Goal: Check status: Check status

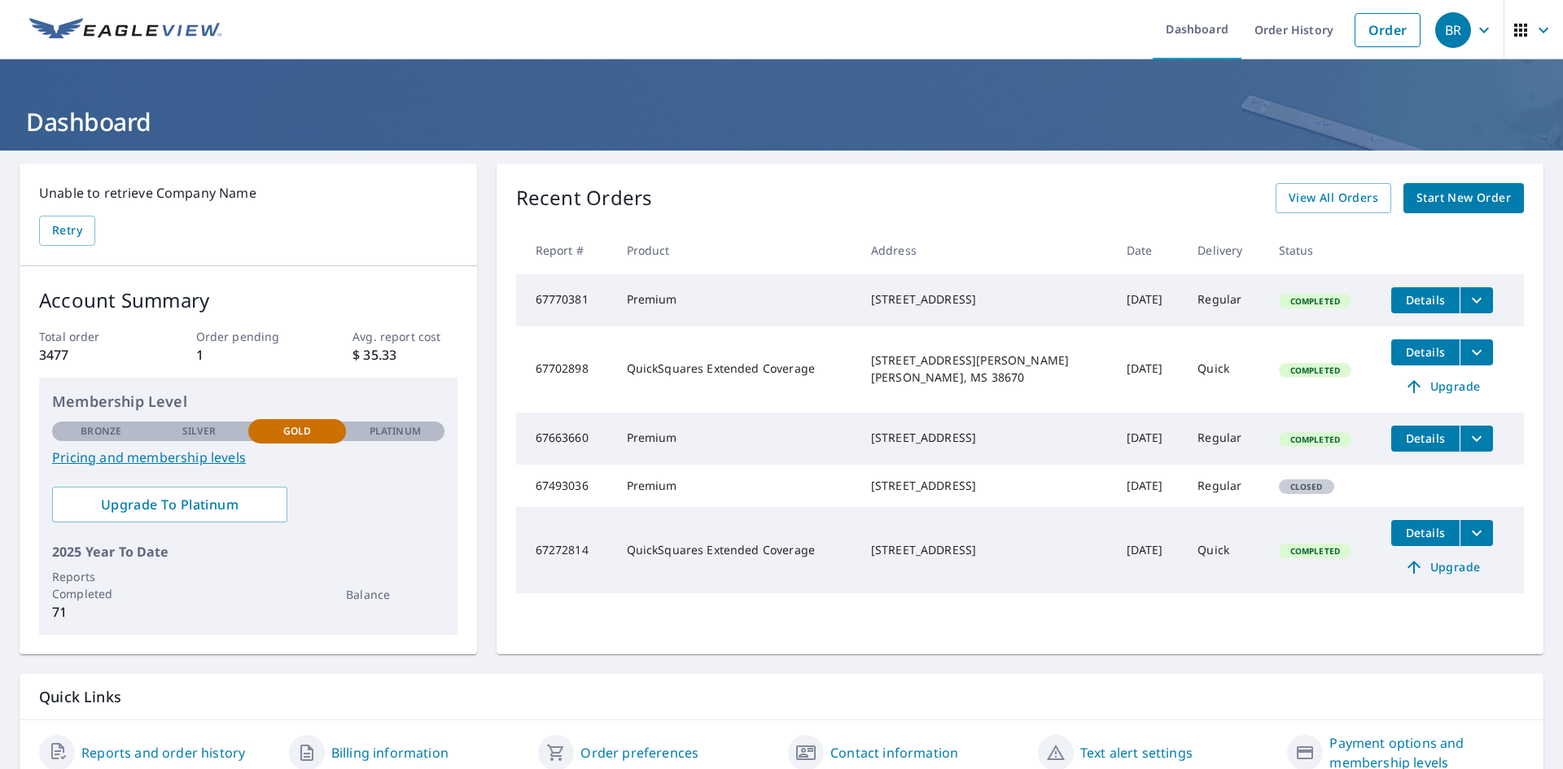
scroll to position [71, 0]
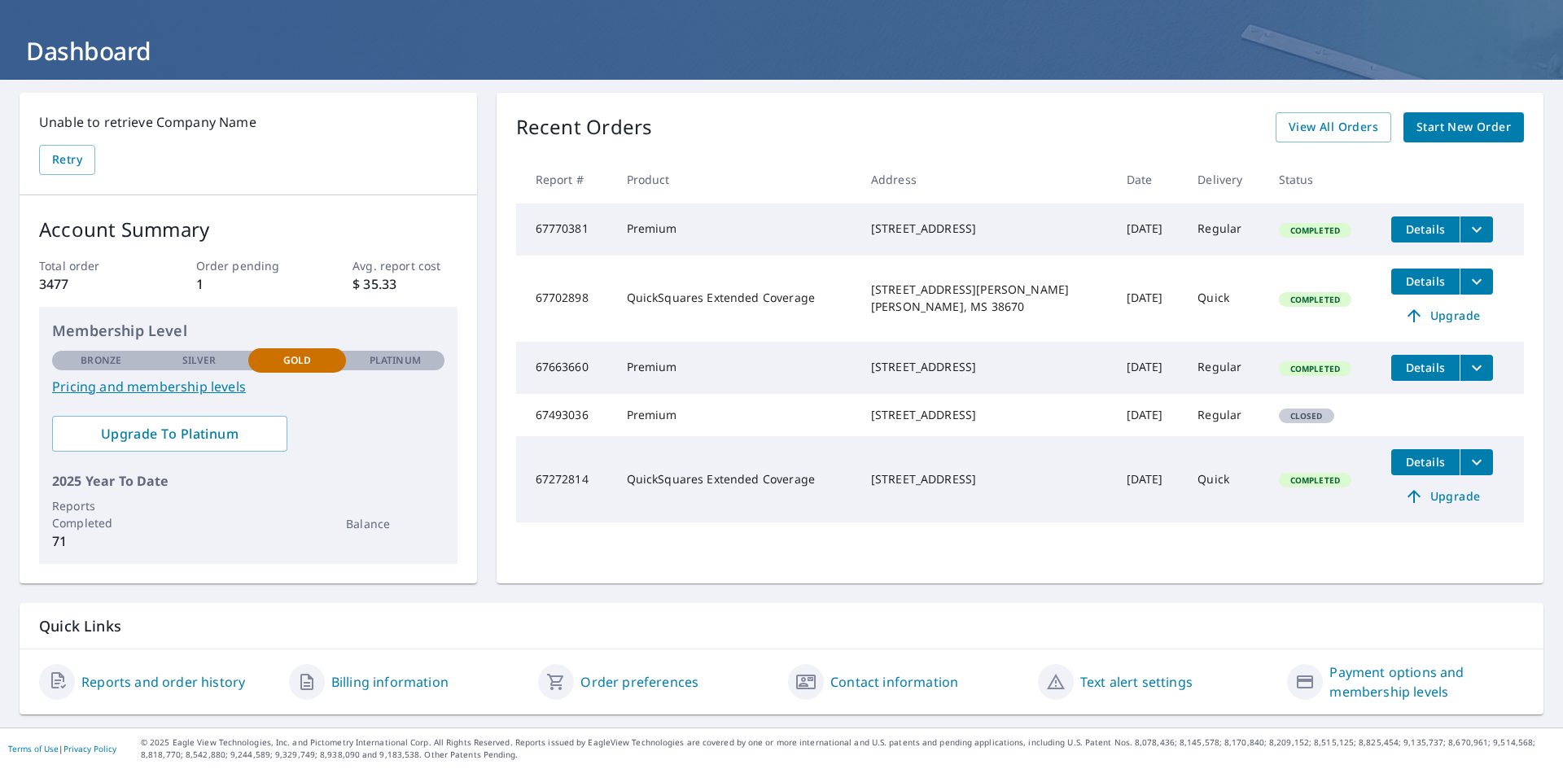
click at [162, 677] on link "Reports and order history" at bounding box center [163, 682] width 164 height 20
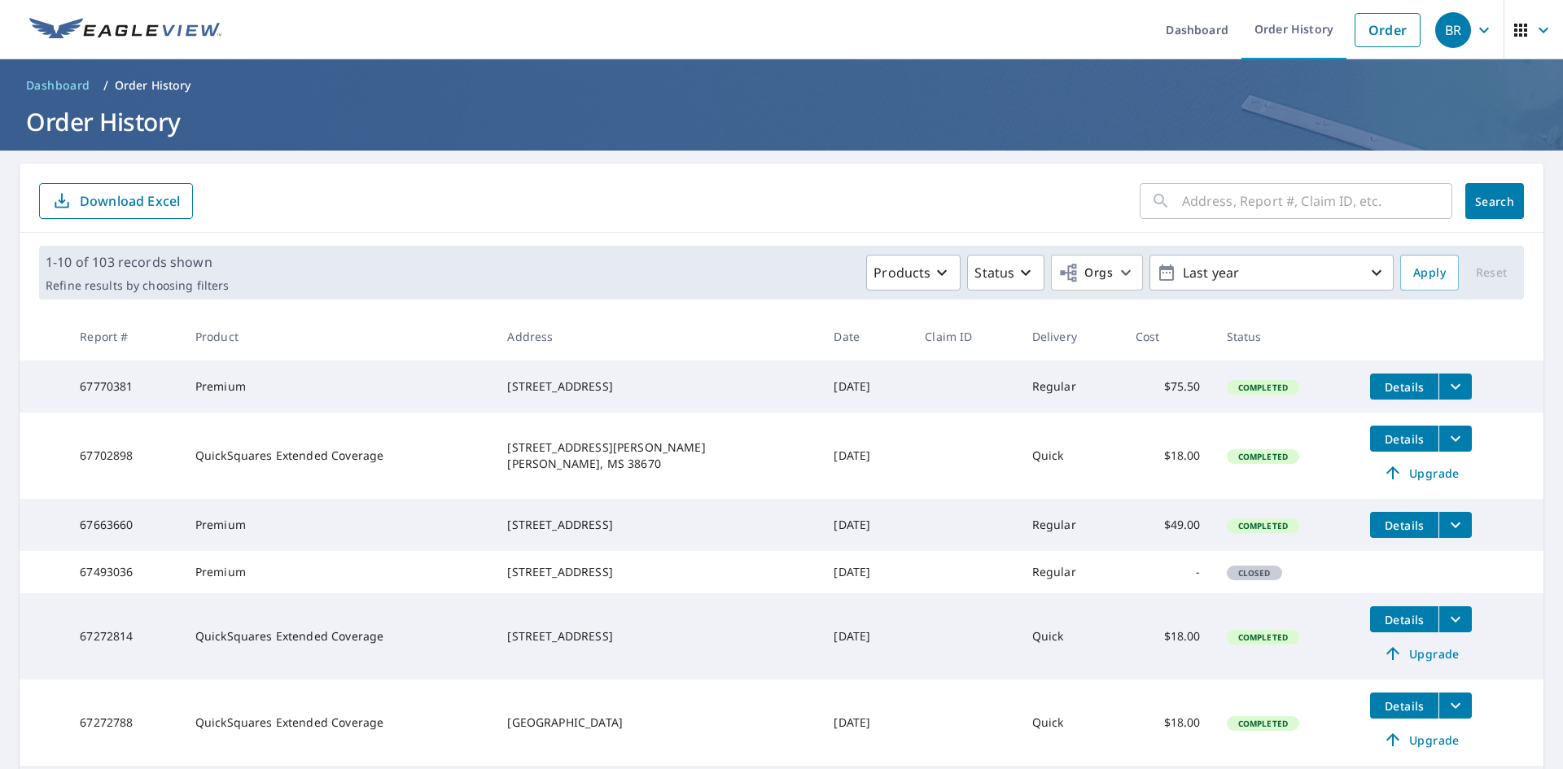
click at [1241, 208] on input "text" at bounding box center [1317, 201] width 270 height 46
type input "[STREET_ADDRESS]"
click at [1478, 205] on span "Search" at bounding box center [1494, 201] width 33 height 15
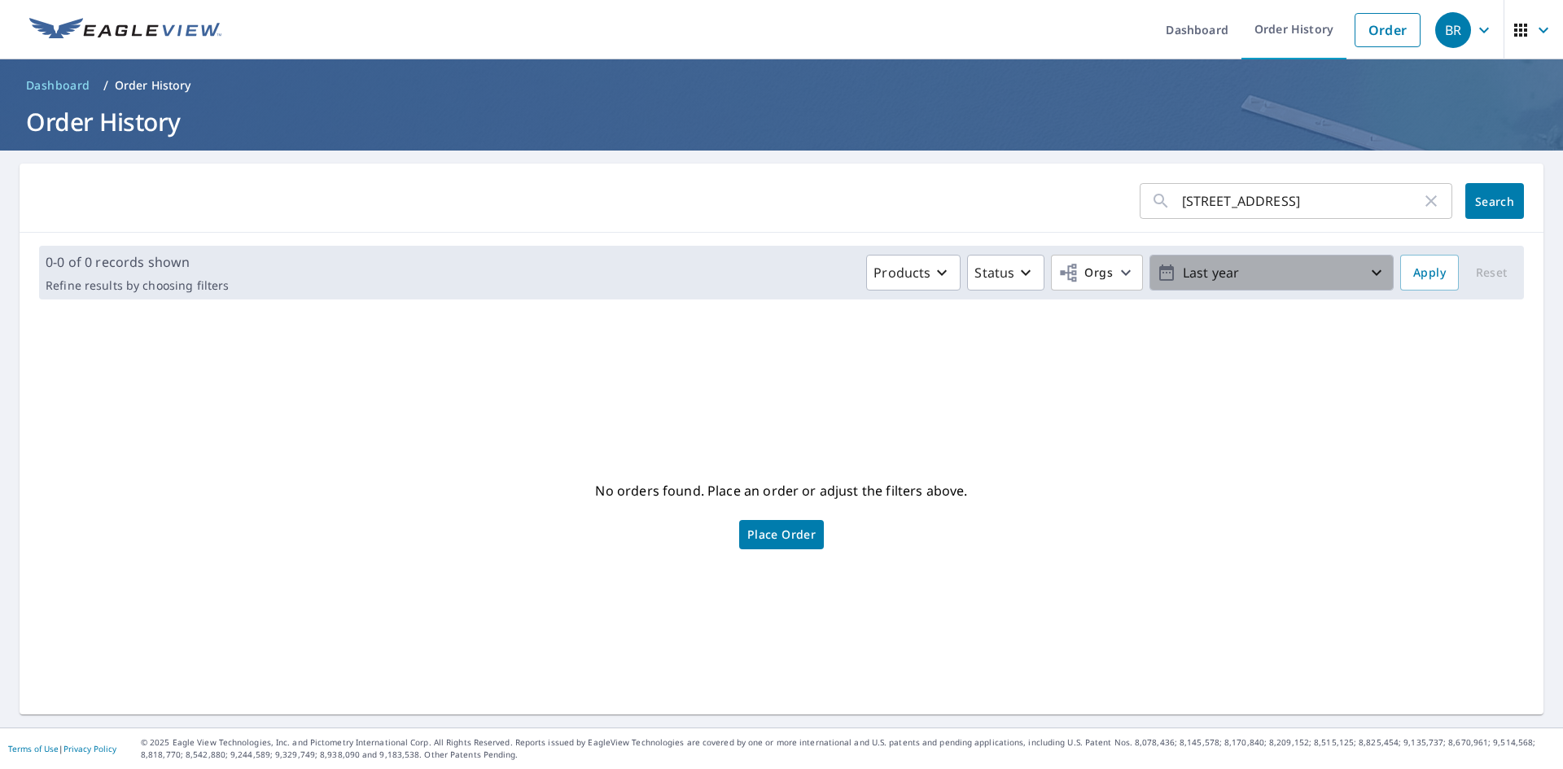
click at [1354, 274] on p "Last year" at bounding box center [1271, 273] width 191 height 28
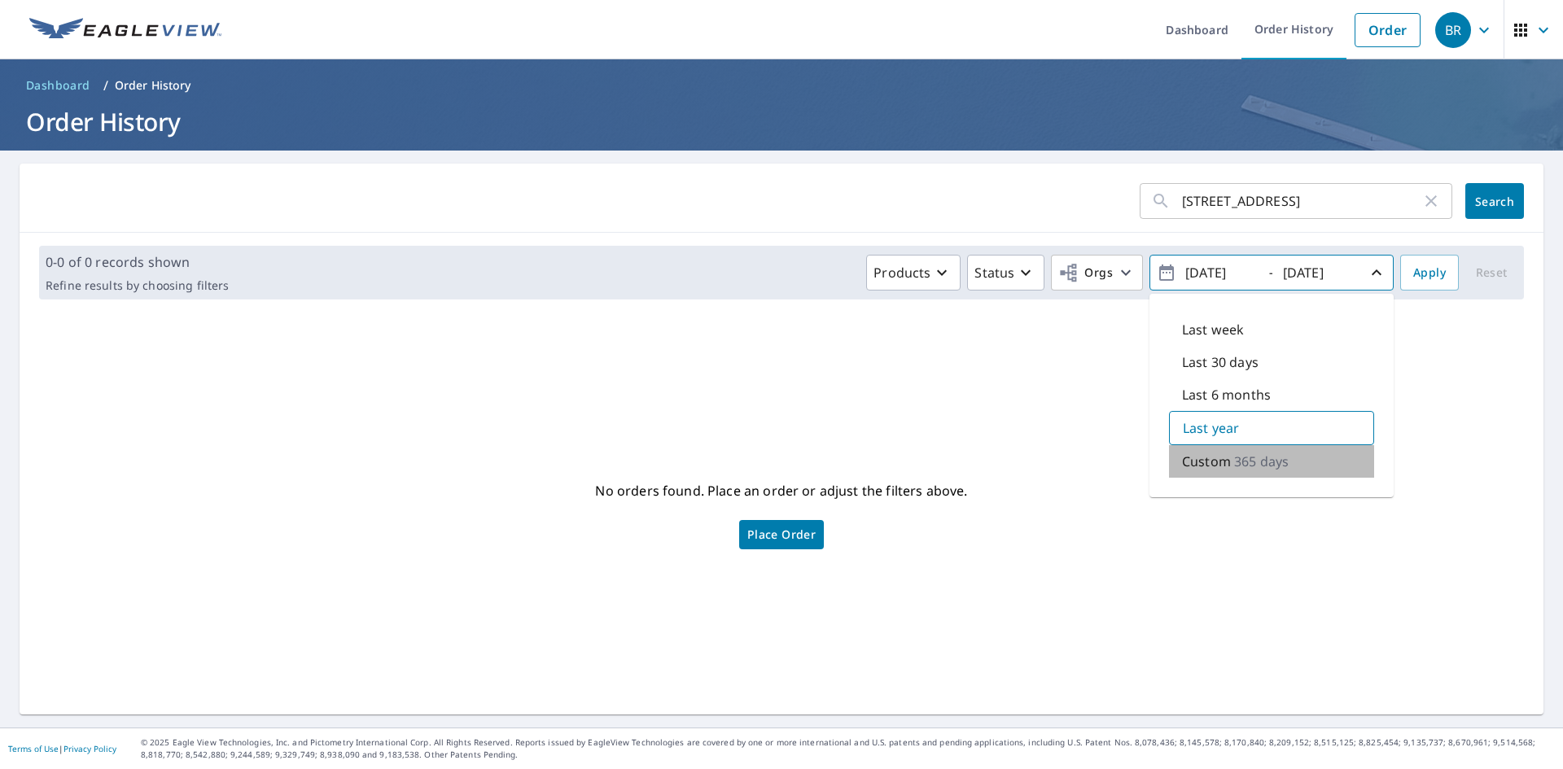
click at [1249, 464] on p "365 days" at bounding box center [1261, 462] width 55 height 20
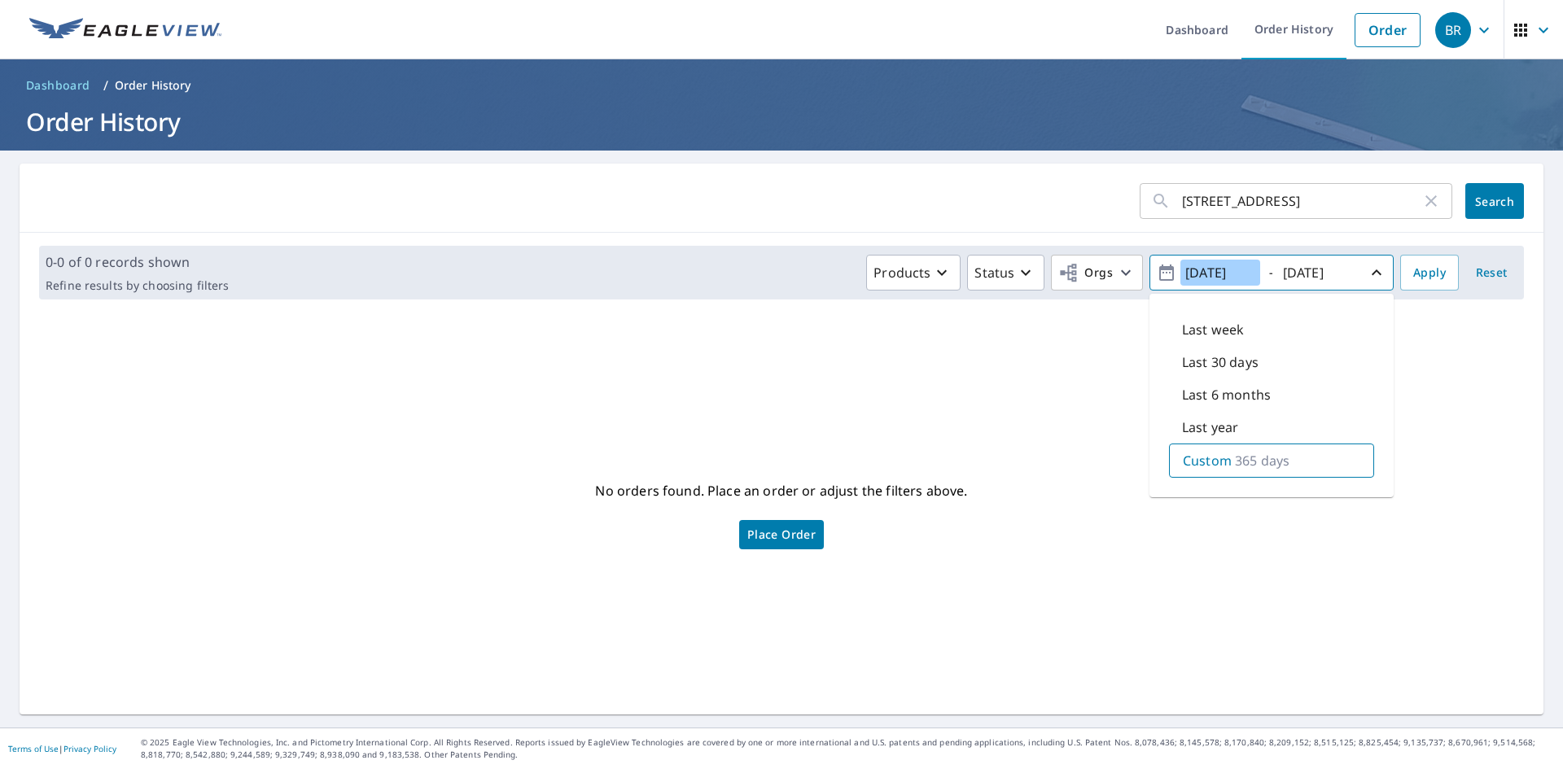
click at [1205, 273] on input "[DATE]" at bounding box center [1220, 273] width 80 height 26
type input "[DATE]"
click at [1273, 463] on p "1096 days" at bounding box center [1266, 461] width 62 height 20
click at [1202, 461] on p "Custom" at bounding box center [1207, 461] width 49 height 20
click at [1024, 365] on div "No orders found. Place an order or adjust the filters above. Place Order" at bounding box center [782, 514] width 1498 height 376
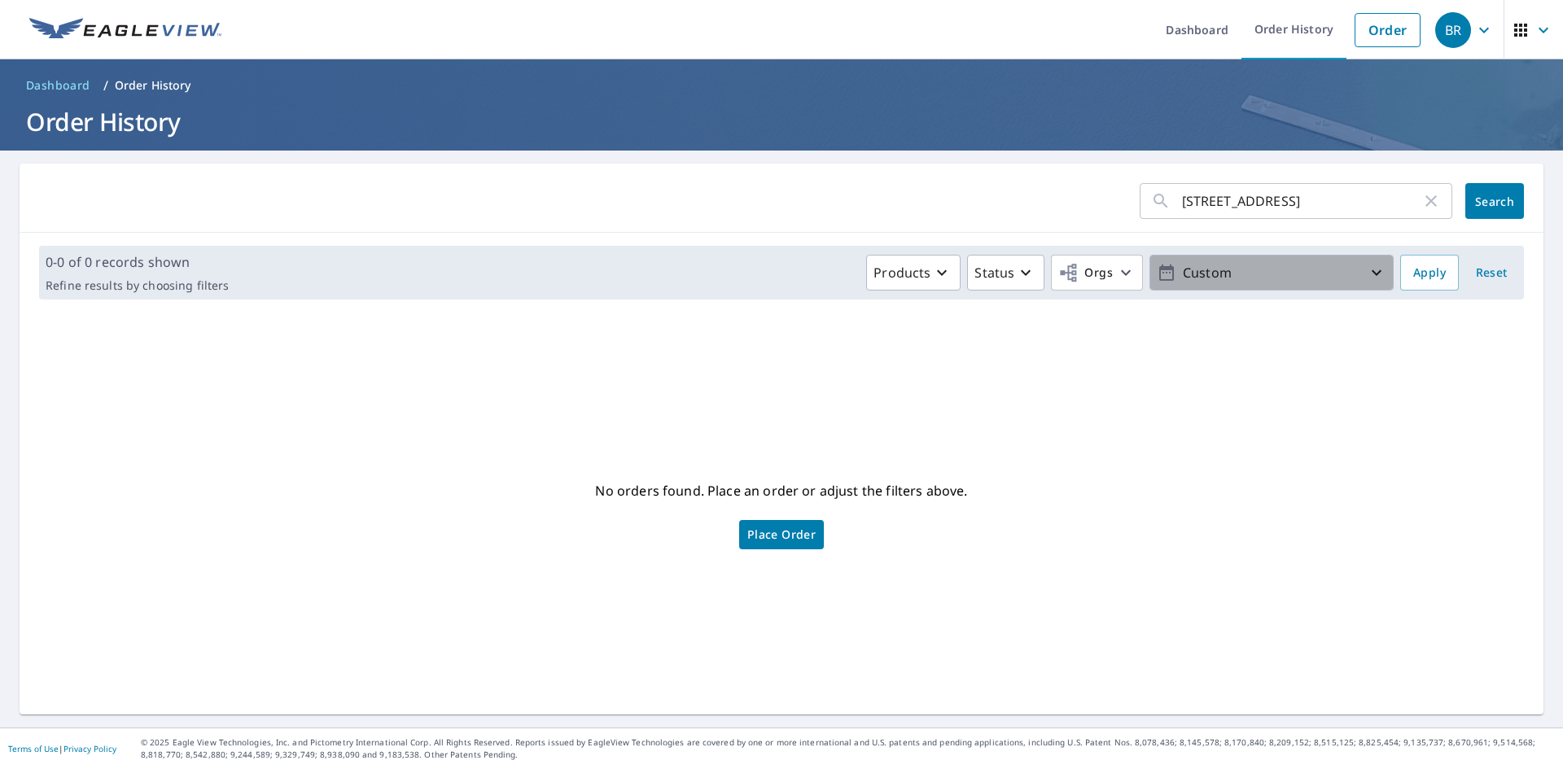
click at [1370, 274] on icon "button" at bounding box center [1377, 273] width 20 height 20
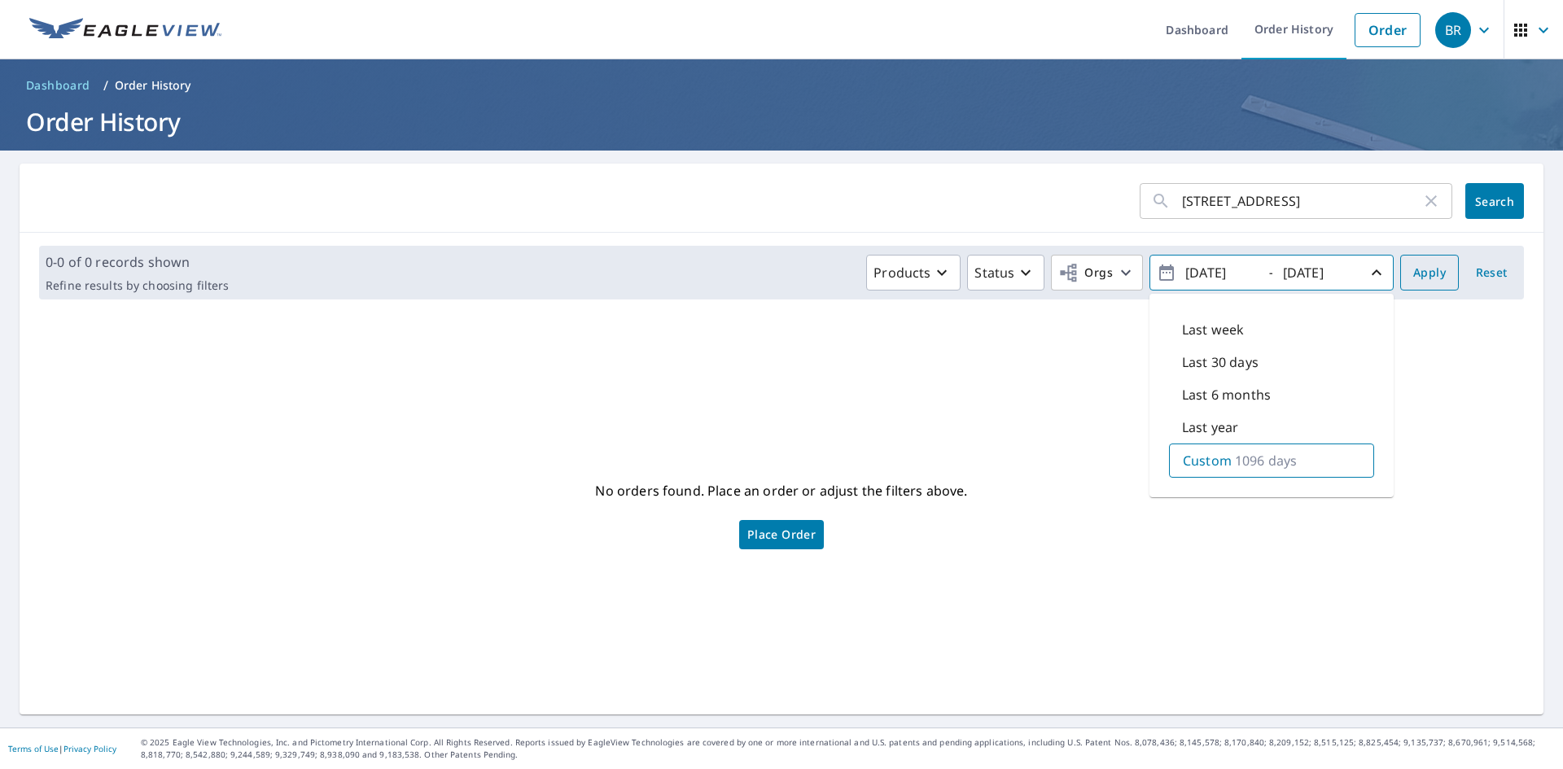
click at [1421, 275] on span "Apply" at bounding box center [1429, 273] width 33 height 20
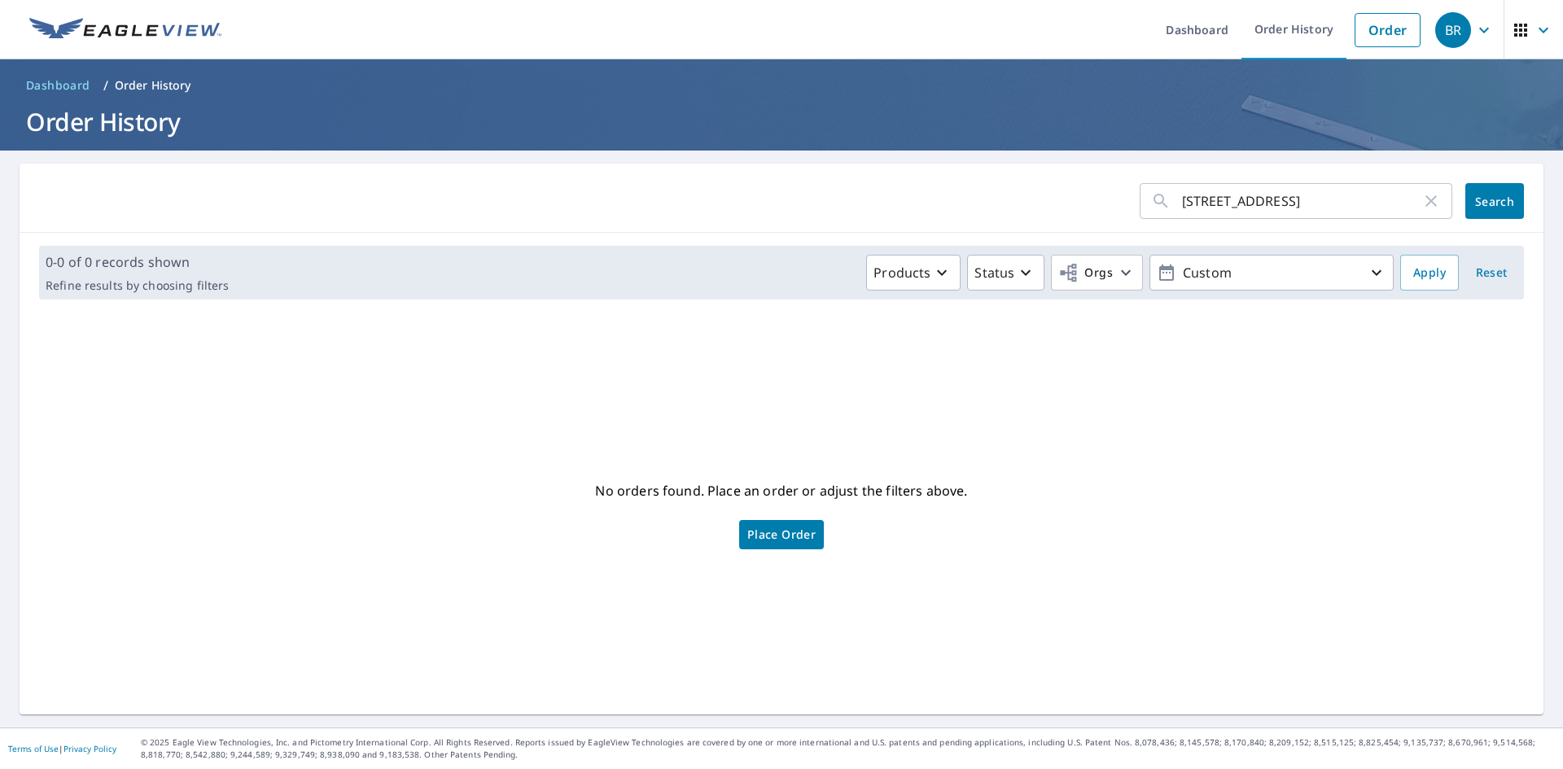
click at [1500, 194] on span "Search" at bounding box center [1494, 201] width 33 height 15
click at [932, 275] on icon "button" at bounding box center [942, 273] width 20 height 20
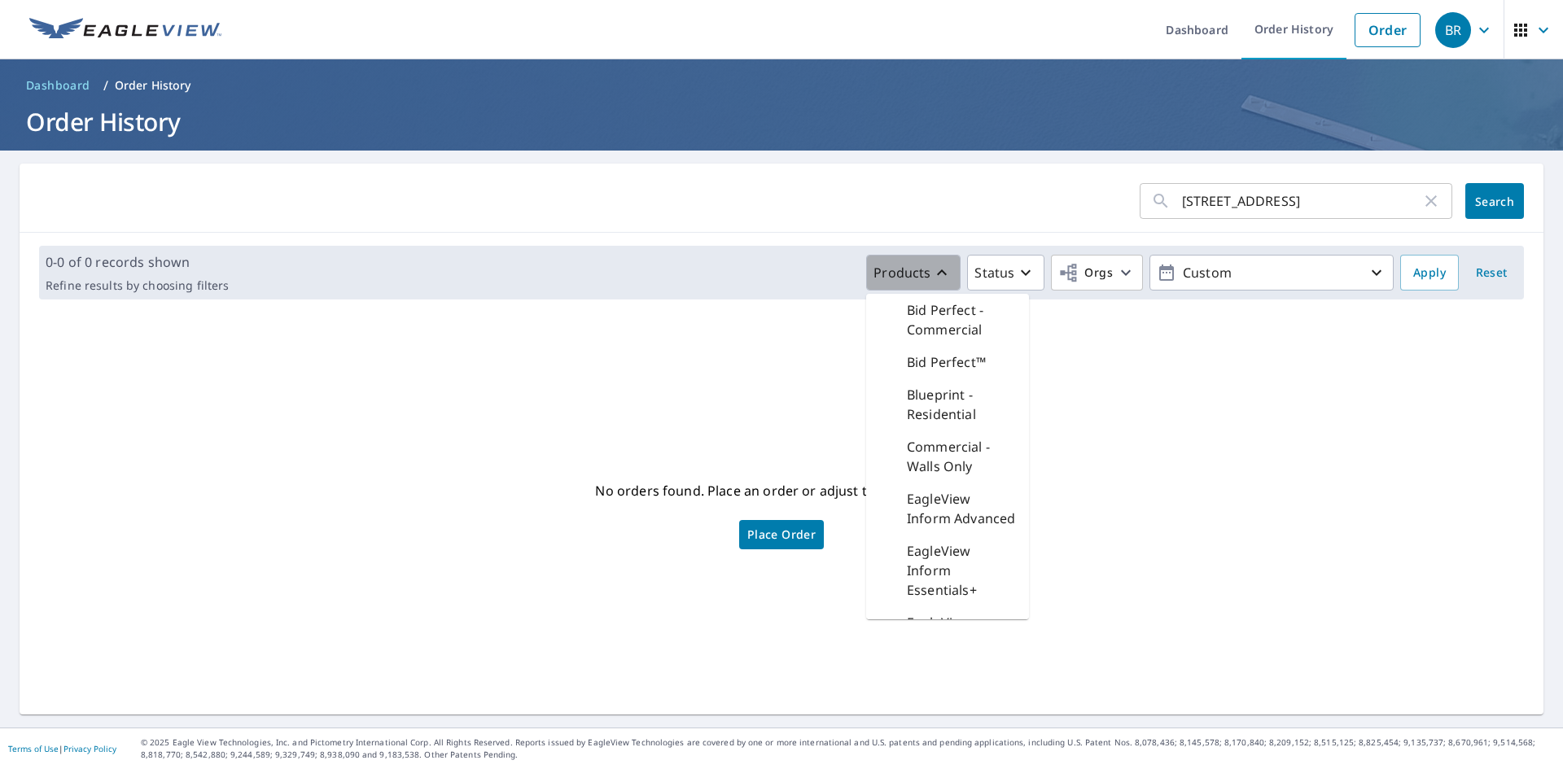
click at [885, 261] on button "Products" at bounding box center [913, 273] width 94 height 36
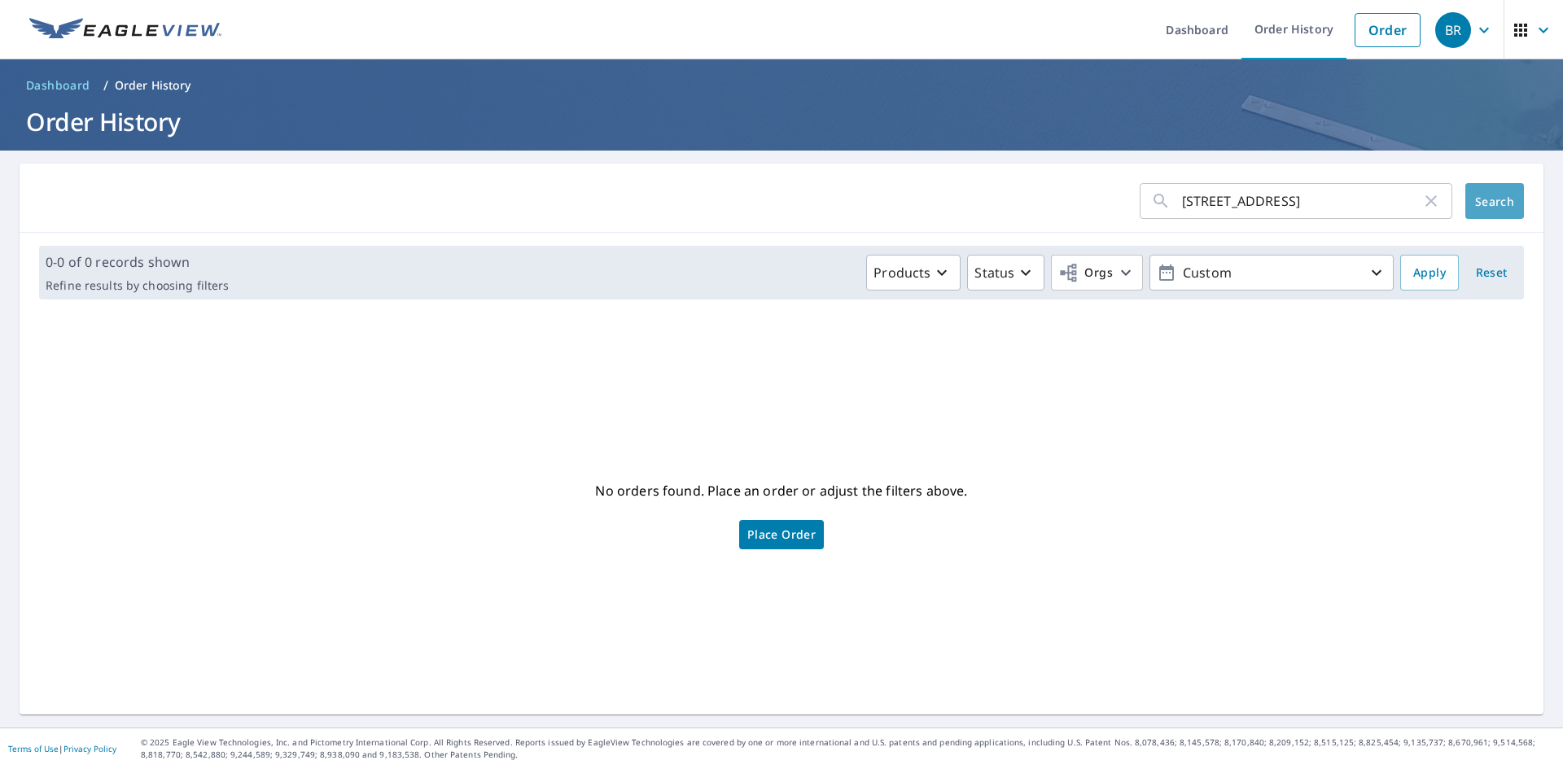
click at [1482, 205] on span "Search" at bounding box center [1494, 201] width 33 height 15
click at [1290, 203] on input "[STREET_ADDRESS]" at bounding box center [1301, 201] width 239 height 46
type input "[STREET_ADDRESS]"
click at [1479, 202] on span "Search" at bounding box center [1494, 201] width 33 height 15
drag, startPoint x: 1192, startPoint y: 200, endPoint x: 1156, endPoint y: 208, distance: 36.7
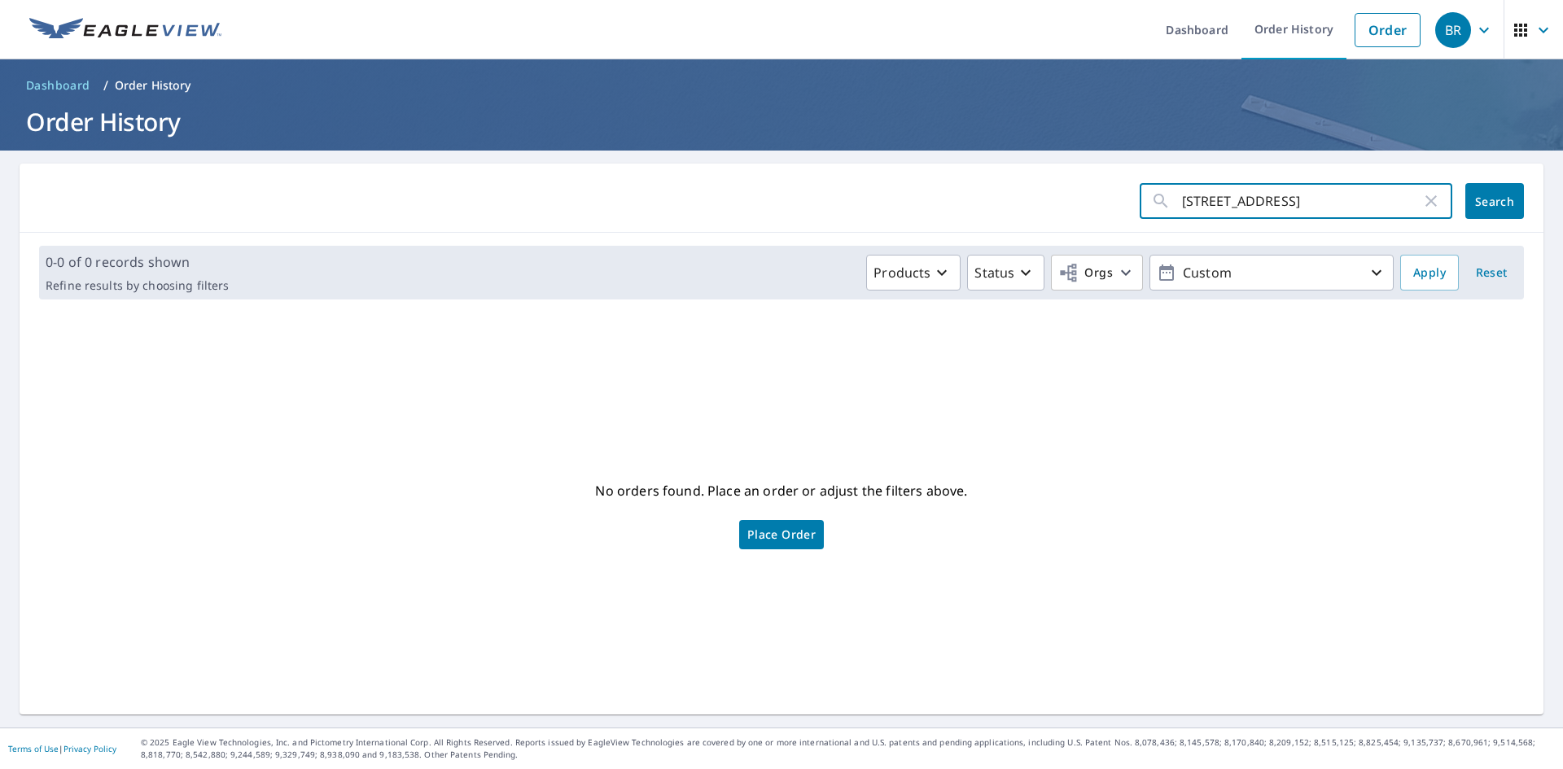
click at [1156, 208] on div "[STREET_ADDRESS] ​" at bounding box center [1296, 201] width 313 height 36
type input "Greenway memphis Tn"
click at [1487, 202] on span "Search" at bounding box center [1494, 201] width 33 height 15
